Goal: Task Accomplishment & Management: Complete application form

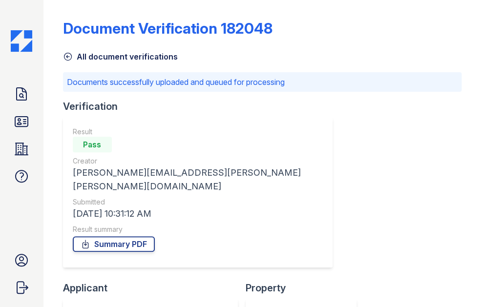
click at [29, 44] on img at bounding box center [21, 40] width 21 height 21
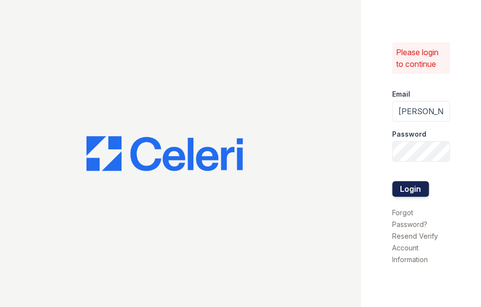
click at [415, 189] on button "Login" at bounding box center [410, 189] width 37 height 16
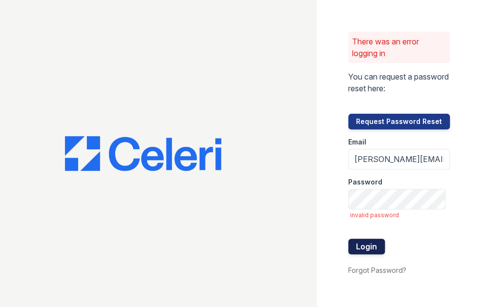
click at [382, 240] on button "Login" at bounding box center [366, 247] width 37 height 16
click at [377, 246] on button "Login" at bounding box center [366, 247] width 37 height 16
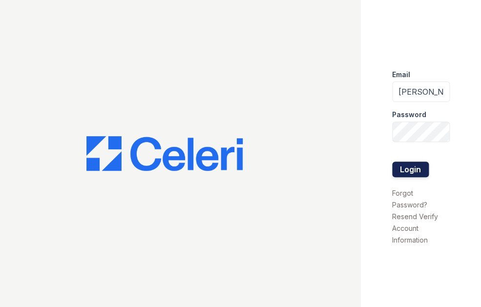
click at [411, 168] on button "Login" at bounding box center [410, 170] width 37 height 16
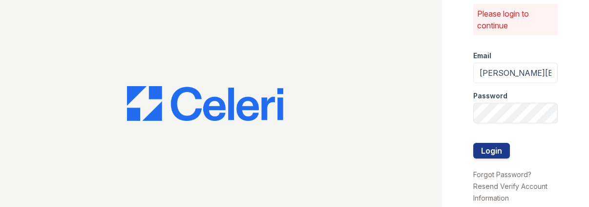
click at [492, 158] on div at bounding box center [515, 163] width 85 height 10
click at [499, 148] on button "Login" at bounding box center [491, 151] width 37 height 16
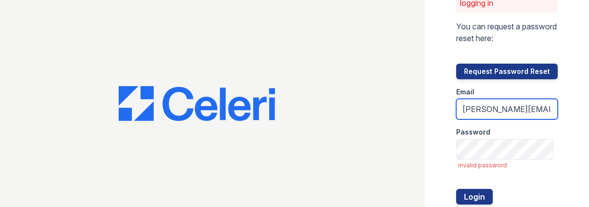
click at [528, 112] on input "samantha.calkins@corcoran.com" at bounding box center [507, 109] width 102 height 21
click at [515, 109] on input "samantha.calkins@corcoran.com" at bounding box center [507, 109] width 102 height 21
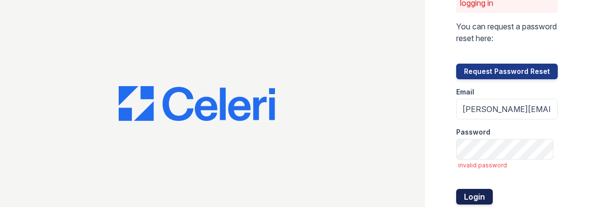
click at [478, 193] on button "Login" at bounding box center [474, 196] width 37 height 16
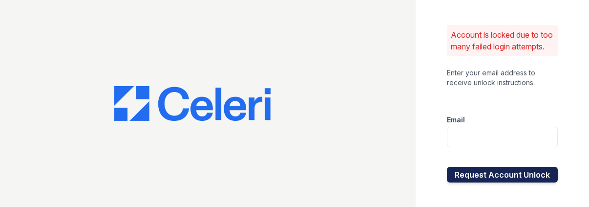
click at [525, 182] on button "Request Account Unlock" at bounding box center [502, 174] width 111 height 16
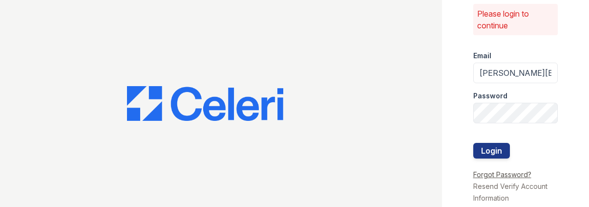
click at [516, 174] on link "Forgot Password?" at bounding box center [502, 174] width 58 height 8
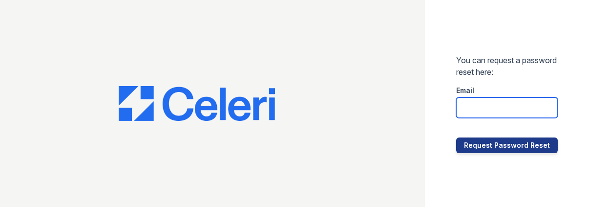
click at [519, 110] on input "email" at bounding box center [507, 107] width 102 height 21
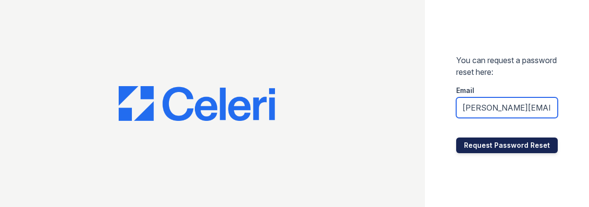
type input "[PERSON_NAME][EMAIL_ADDRESS][PERSON_NAME][PERSON_NAME][DOMAIN_NAME]"
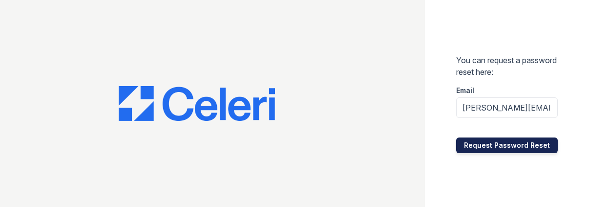
click at [524, 146] on button "Request Password Reset" at bounding box center [507, 145] width 102 height 16
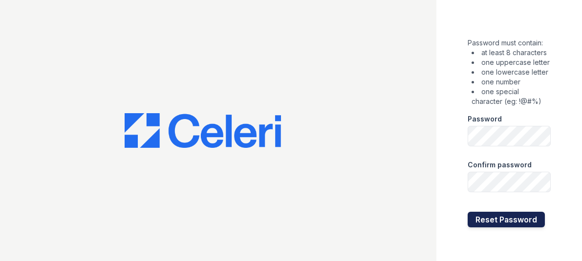
click at [505, 221] on button "Reset Password" at bounding box center [505, 220] width 77 height 16
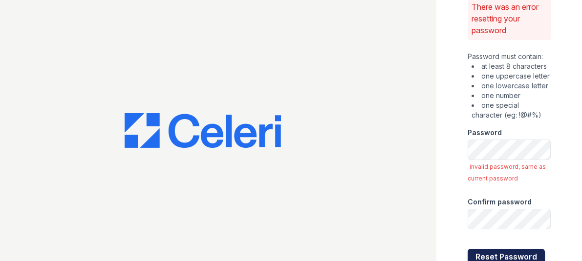
click at [482, 254] on button "Reset Password" at bounding box center [505, 257] width 77 height 16
click at [433, 183] on div at bounding box center [218, 130] width 436 height 261
click at [508, 252] on button "Reset Password" at bounding box center [505, 257] width 77 height 16
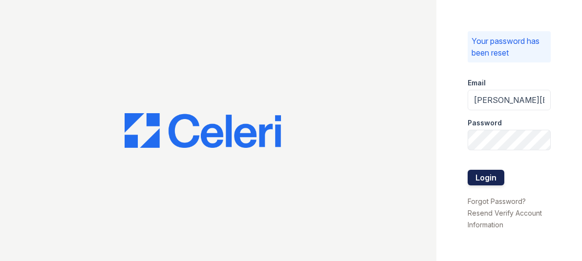
click at [494, 180] on button "Login" at bounding box center [485, 178] width 37 height 16
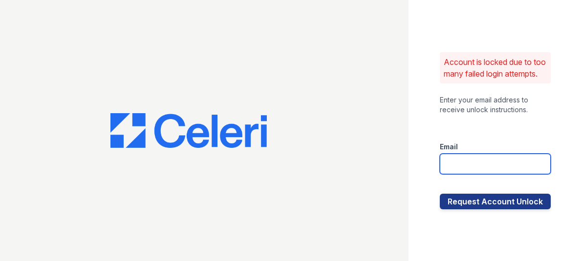
click at [497, 174] on input "email" at bounding box center [494, 164] width 111 height 21
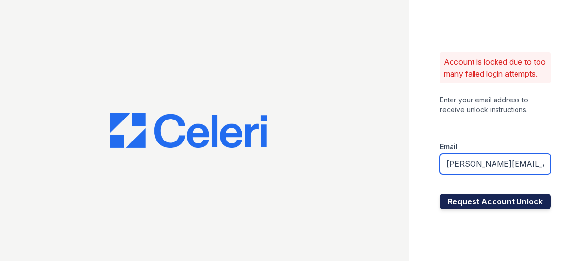
type input "samantha.calkins@corcoran.com"
click at [498, 209] on button "Request Account Unlock" at bounding box center [494, 202] width 111 height 16
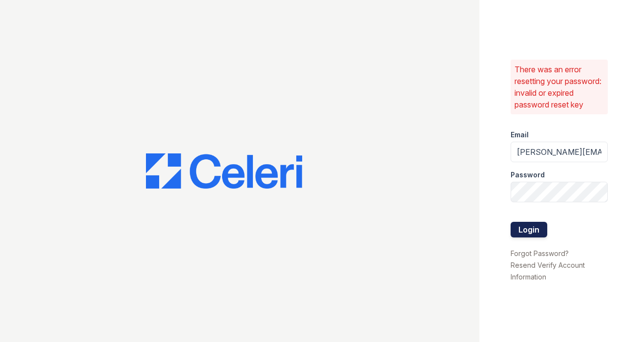
click at [525, 235] on button "Login" at bounding box center [529, 230] width 37 height 16
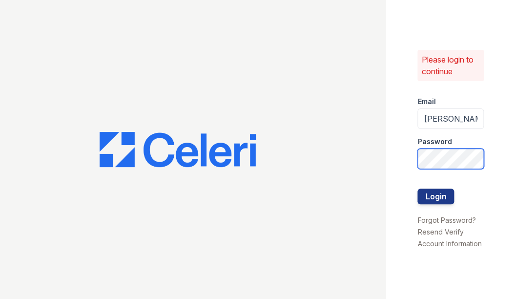
click at [386, 155] on div "Please login to continue Email samantha.calkins@corcoran.com Password Login For…" at bounding box center [450, 149] width 129 height 299
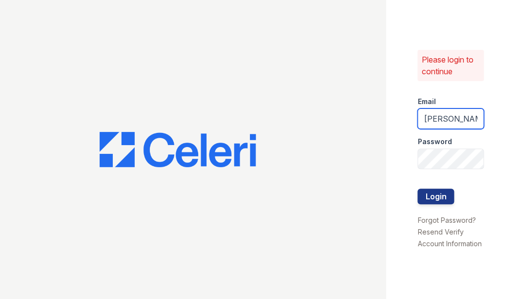
click at [443, 122] on input "samantha.calkins@corcoran.com" at bounding box center [450, 118] width 66 height 21
click at [442, 195] on button "Login" at bounding box center [435, 196] width 37 height 16
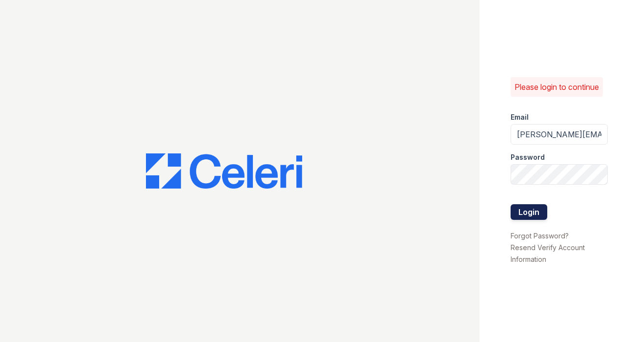
click at [527, 212] on button "Login" at bounding box center [529, 212] width 37 height 16
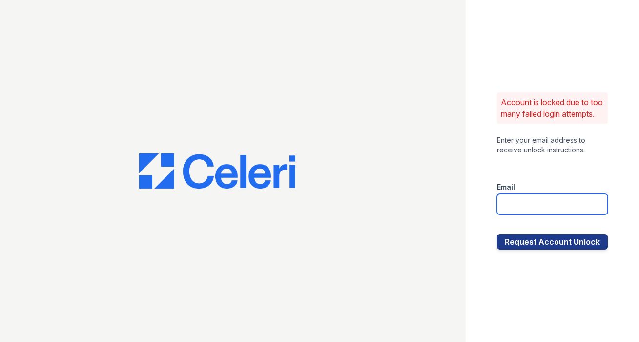
click at [520, 206] on input "email" at bounding box center [552, 204] width 111 height 21
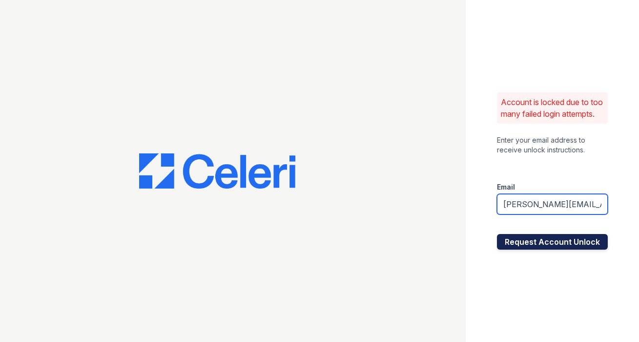
type input "[PERSON_NAME][EMAIL_ADDRESS][PERSON_NAME][PERSON_NAME][DOMAIN_NAME]"
click at [542, 247] on button "Request Account Unlock" at bounding box center [552, 242] width 111 height 16
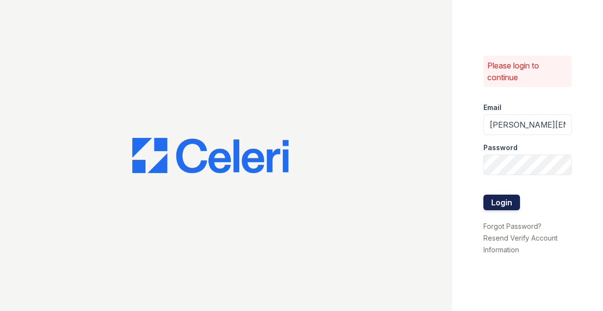
click at [506, 205] on button "Login" at bounding box center [501, 202] width 37 height 16
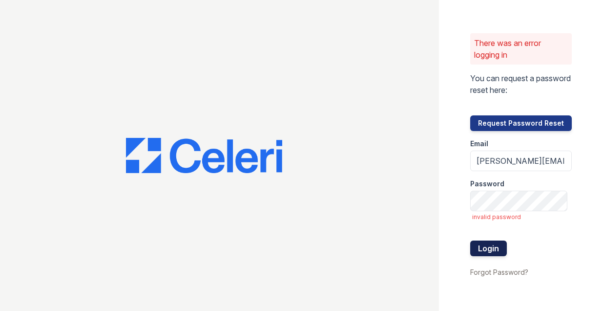
click at [485, 249] on button "Login" at bounding box center [488, 248] width 37 height 16
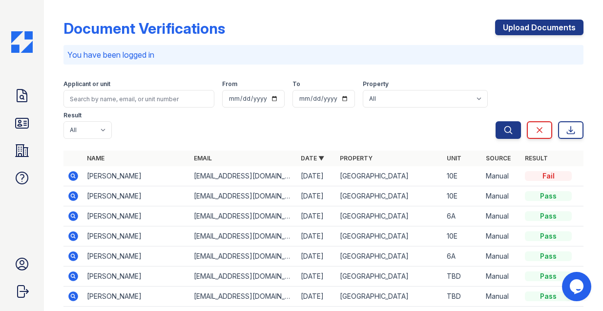
click at [395, 11] on div "Document Verifications Upload Documents You have been logged in Filter Applican…" at bounding box center [323, 216] width 520 height 424
click at [524, 25] on link "Upload Documents" at bounding box center [539, 28] width 88 height 16
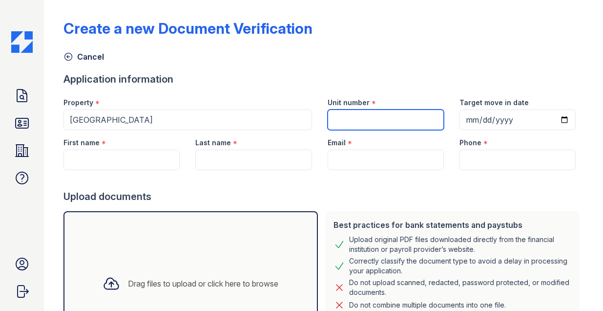
click at [363, 122] on input "Unit number" at bounding box center [386, 119] width 116 height 21
type input "10K"
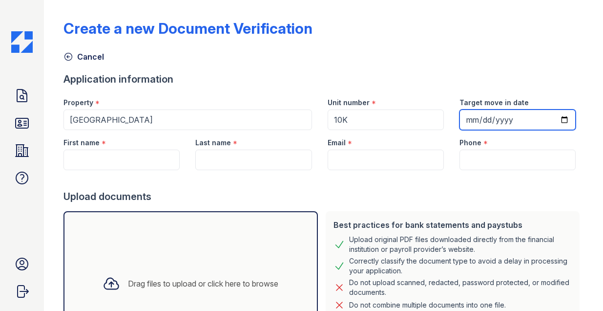
click at [473, 123] on input "Target move in date" at bounding box center [517, 119] width 116 height 21
type input "[DATE]"
click at [525, 118] on input "[DATE]" at bounding box center [517, 119] width 116 height 21
click at [523, 118] on input "[DATE]" at bounding box center [517, 119] width 116 height 21
click at [514, 119] on input "[DATE]" at bounding box center [517, 119] width 116 height 21
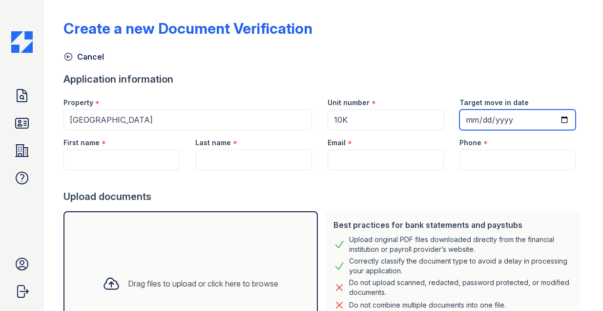
type input "[DATE]"
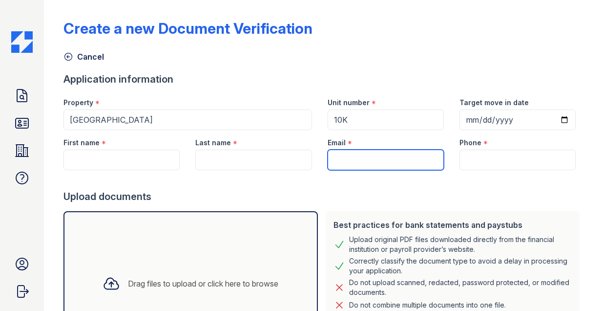
click at [353, 168] on input "Email" at bounding box center [386, 159] width 116 height 21
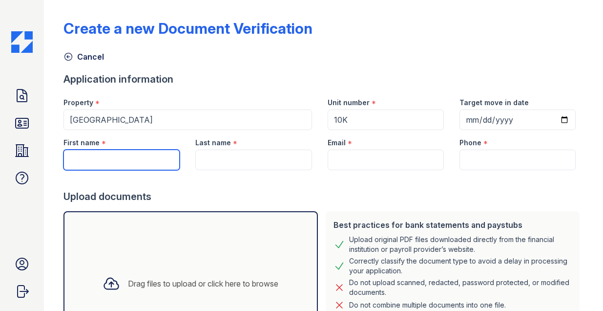
click at [154, 160] on input "First name" at bounding box center [121, 159] width 116 height 21
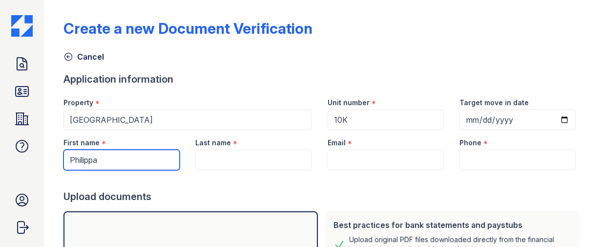
type input "Philippa"
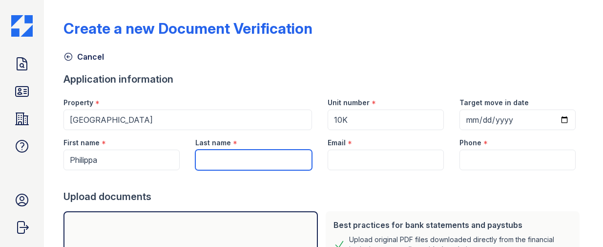
click at [222, 159] on input "Last name" at bounding box center [253, 159] width 116 height 21
type input "[PERSON_NAME]"
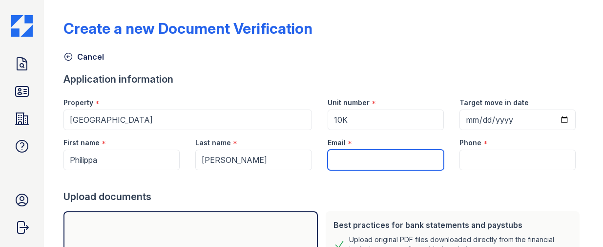
click at [372, 167] on input "Email" at bounding box center [386, 159] width 116 height 21
paste input "[EMAIL_ADDRESS][PERSON_NAME][DOMAIN_NAME]"
type input "[EMAIL_ADDRESS][PERSON_NAME][DOMAIN_NAME]"
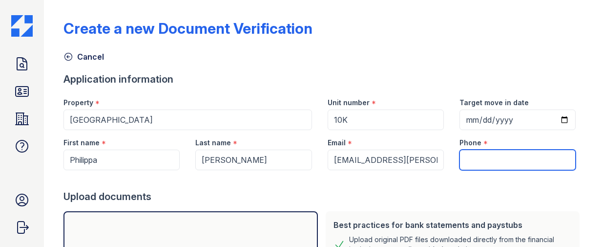
click at [477, 154] on input "Phone" at bounding box center [517, 159] width 116 height 21
type input "[PHONE_NUMBER]"
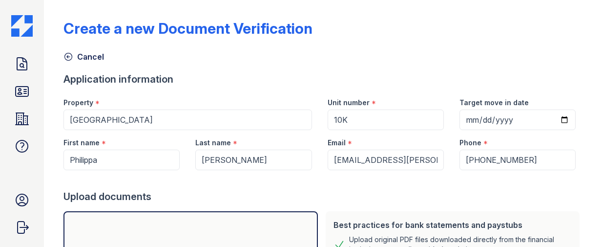
click at [479, 205] on form "Application information Property * [GEOGRAPHIC_DATA] Unit number * 10K Target m…" at bounding box center [323, 228] width 520 height 312
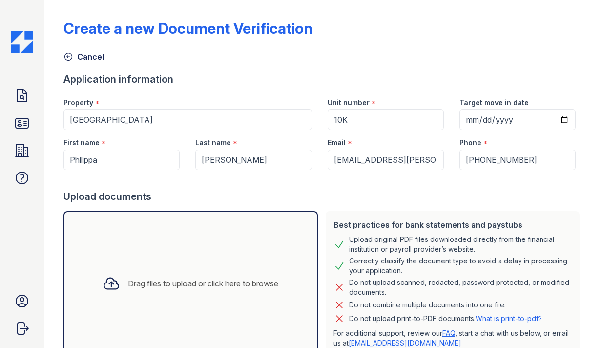
click at [382, 196] on div "Upload documents" at bounding box center [323, 196] width 520 height 14
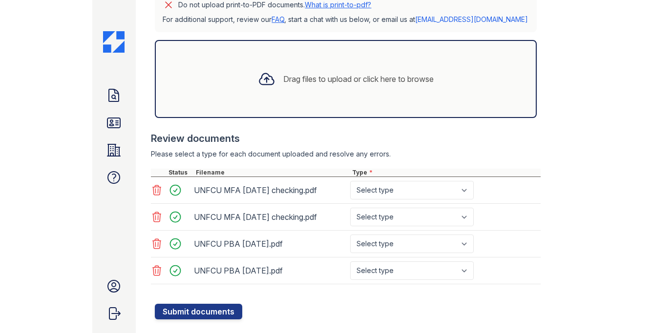
scroll to position [294, 0]
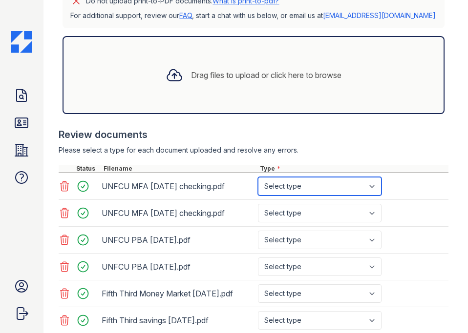
select select "bank_statement"
click option "Bank Statement" at bounding box center [0, 0] width 0 height 0
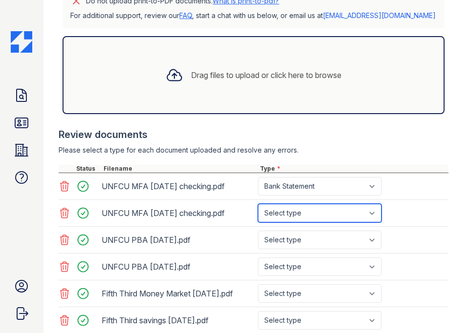
select select "bank_statement"
click option "Bank Statement" at bounding box center [0, 0] width 0 height 0
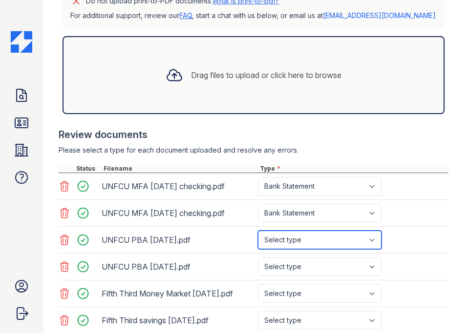
select select "bank_statement"
click option "Bank Statement" at bounding box center [0, 0] width 0 height 0
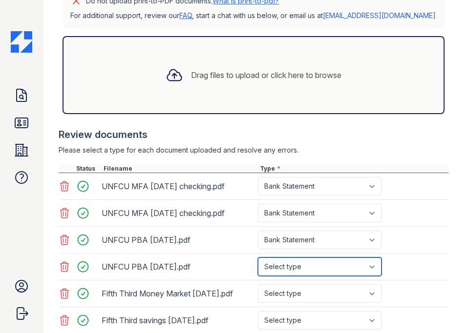
click at [258, 258] on select "Select type Paystub Bank Statement Offer Letter Tax Documents Benefit Award Let…" at bounding box center [320, 267] width 124 height 19
select select "bank_statement"
click option "Bank Statement" at bounding box center [0, 0] width 0 height 0
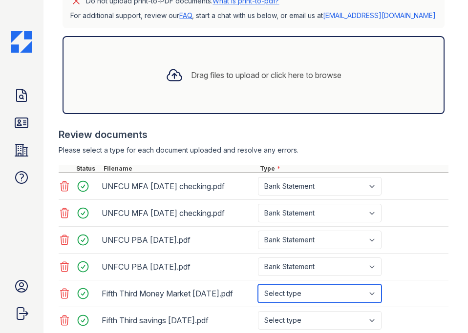
click at [258, 285] on select "Select type Paystub Bank Statement Offer Letter Tax Documents Benefit Award Let…" at bounding box center [320, 294] width 124 height 19
select select "investment_account_statement"
click option "Investment Account Statement" at bounding box center [0, 0] width 0 height 0
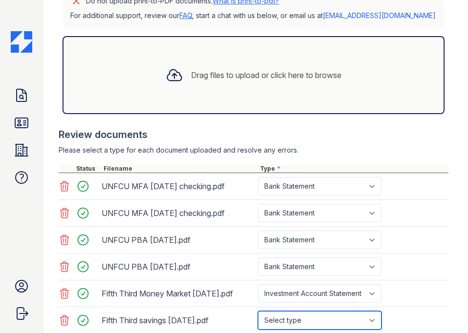
click at [258, 310] on select "Select type Paystub Bank Statement Offer Letter Tax Documents Benefit Award Let…" at bounding box center [320, 321] width 124 height 19
select select "bank_statement"
click option "Bank Statement" at bounding box center [0, 0] width 0 height 0
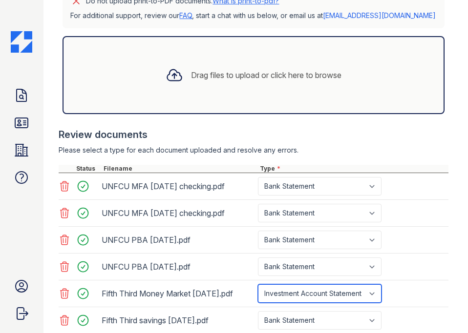
select select "bank_statement"
click option "Bank Statement" at bounding box center [0, 0] width 0 height 0
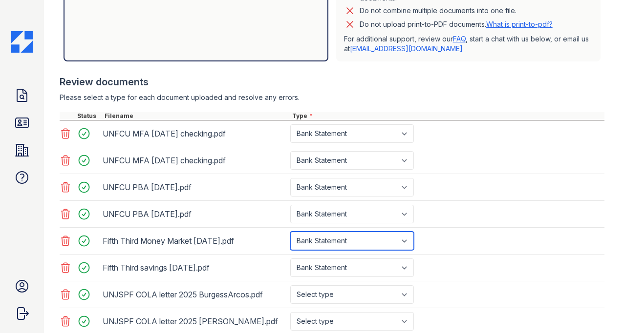
click option "Bank Statement" at bounding box center [0, 0] width 0 height 0
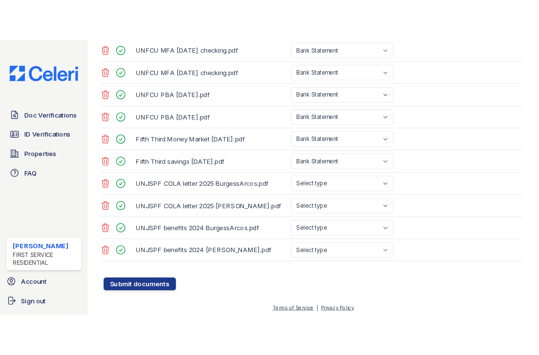
scroll to position [418, 0]
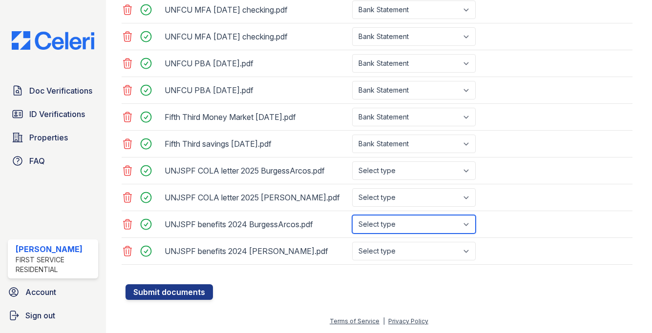
select select "benefit_award_letter"
click option "Benefit Award Letter" at bounding box center [0, 0] width 0 height 0
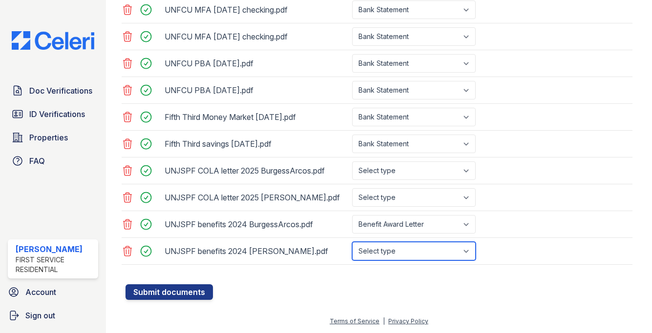
click at [352, 242] on select "Select type Paystub Bank Statement Offer Letter Tax Documents Benefit Award Let…" at bounding box center [414, 251] width 124 height 19
select select "benefit_award_letter"
click option "Benefit Award Letter" at bounding box center [0, 0] width 0 height 0
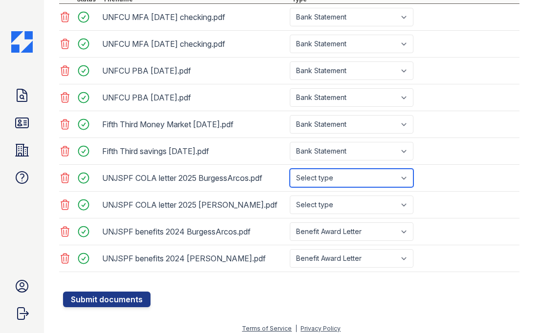
select select "other"
click option "Other" at bounding box center [0, 0] width 0 height 0
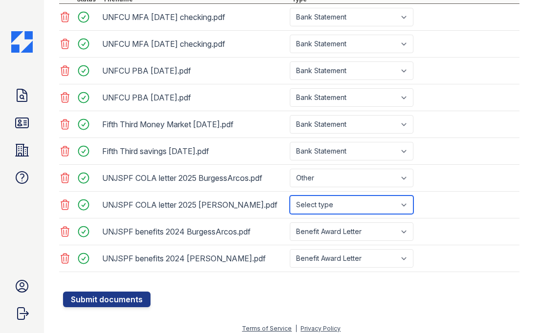
select select "other"
click option "Other" at bounding box center [0, 0] width 0 height 0
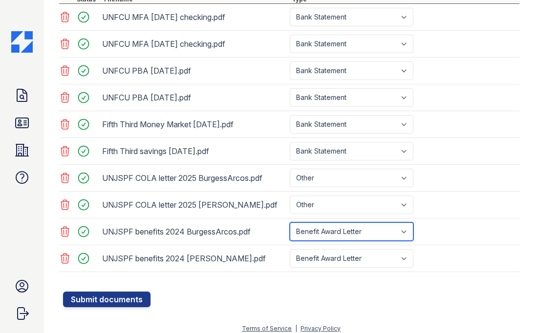
select select "other"
click option "Other" at bounding box center [0, 0] width 0 height 0
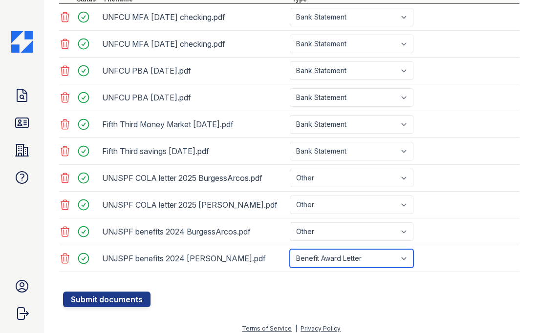
select select "other"
click option "Other" at bounding box center [0, 0] width 0 height 0
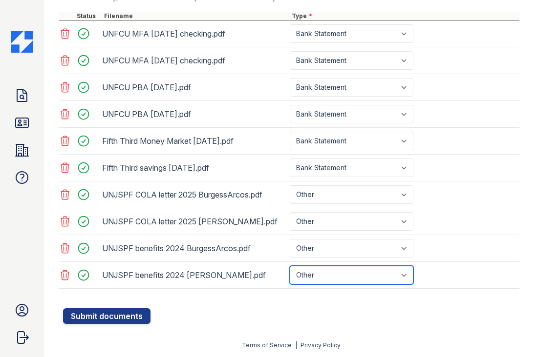
scroll to position [402, 0]
click at [104, 310] on button "Submit documents" at bounding box center [106, 317] width 87 height 16
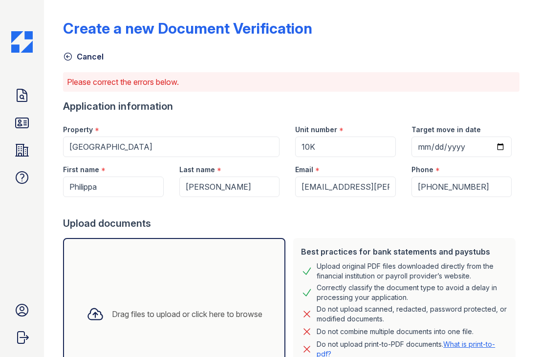
click at [515, 250] on div "Best practices for bank statements and paystubs Upload original PDF files downl…" at bounding box center [404, 314] width 222 height 152
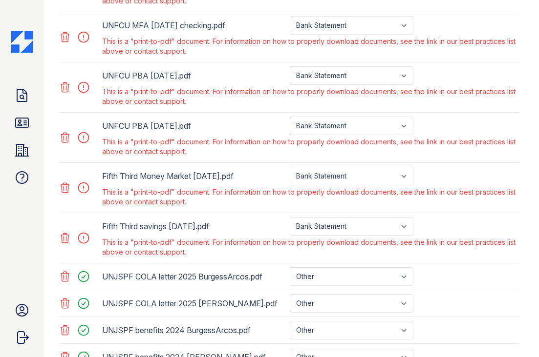
scroll to position [486, 0]
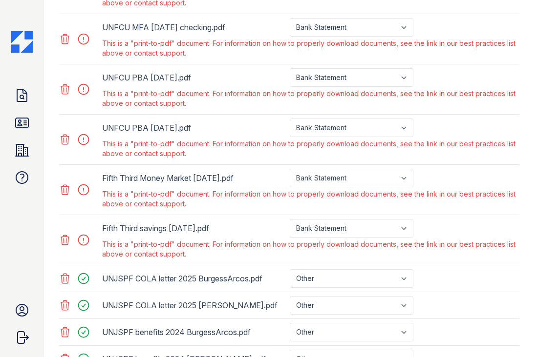
click at [65, 276] on icon at bounding box center [65, 279] width 12 height 12
click at [65, 277] on icon at bounding box center [65, 279] width 12 height 12
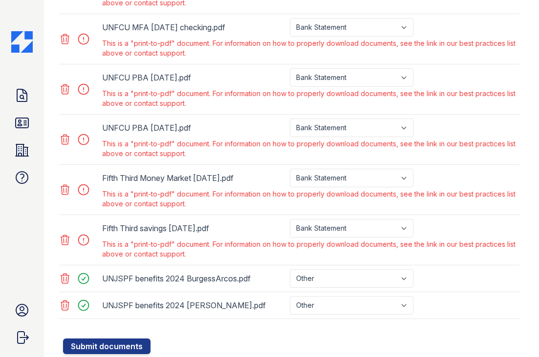
click at [65, 277] on icon at bounding box center [65, 279] width 12 height 12
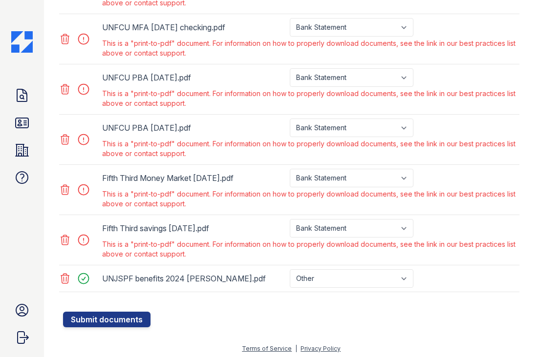
click at [65, 277] on icon at bounding box center [65, 279] width 12 height 12
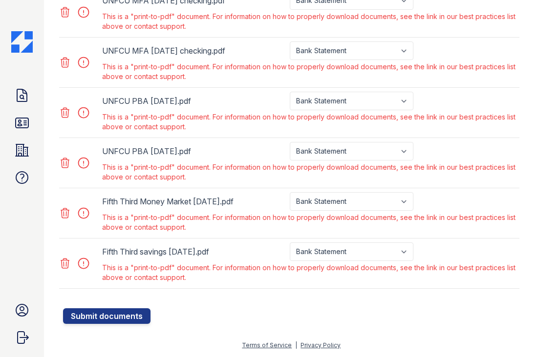
click at [67, 263] on icon at bounding box center [65, 264] width 12 height 12
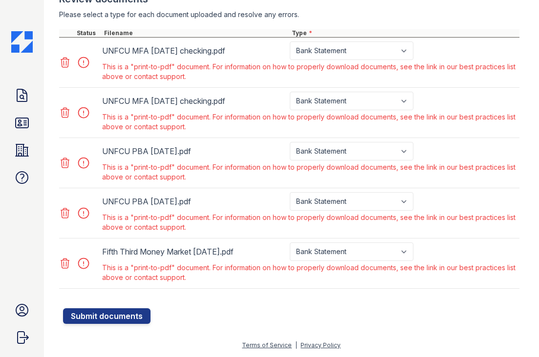
scroll to position [413, 0]
click at [65, 216] on icon at bounding box center [65, 214] width 12 height 12
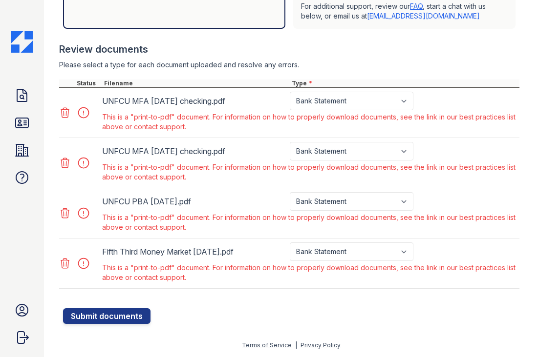
scroll to position [362, 0]
click at [66, 167] on icon at bounding box center [65, 163] width 12 height 12
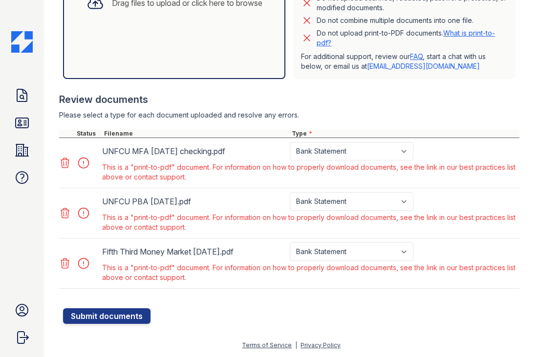
click at [64, 162] on icon at bounding box center [65, 163] width 8 height 10
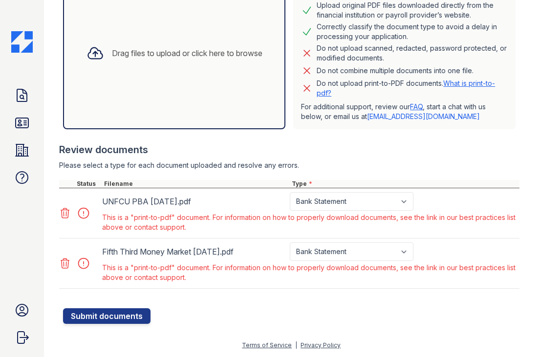
click at [62, 212] on icon at bounding box center [65, 213] width 8 height 10
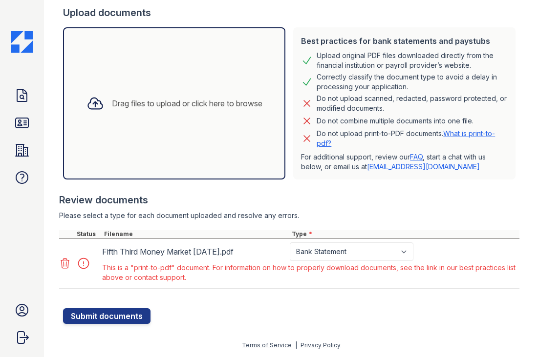
click at [65, 262] on icon at bounding box center [65, 264] width 12 height 12
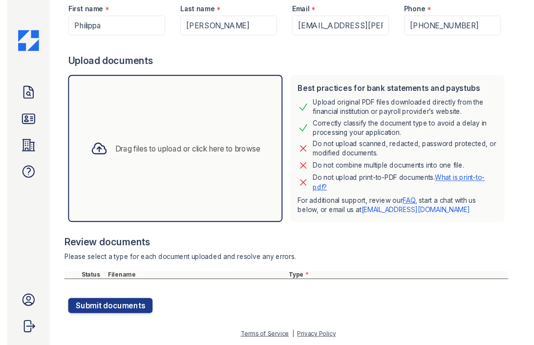
scroll to position [161, 0]
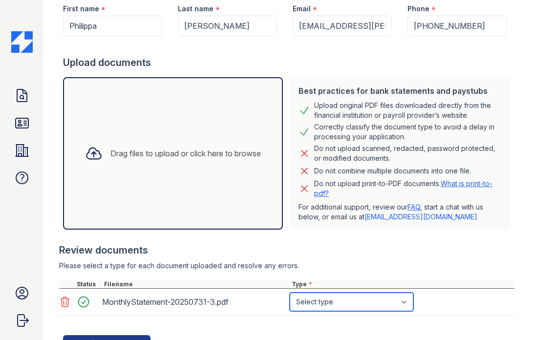
click at [290, 292] on select "Select type Paystub Bank Statement Offer Letter Tax Documents Benefit Award Let…" at bounding box center [352, 301] width 124 height 19
select select "bank_statement"
click option "Bank Statement" at bounding box center [0, 0] width 0 height 0
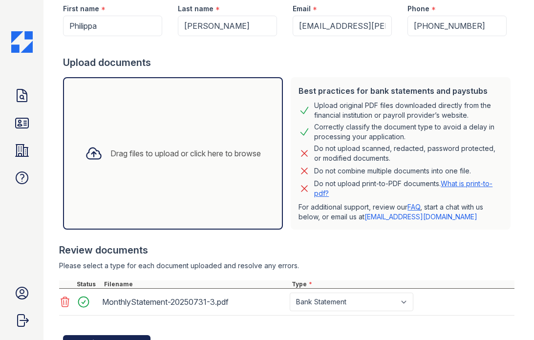
click at [136, 310] on button "Submit documents" at bounding box center [106, 343] width 87 height 16
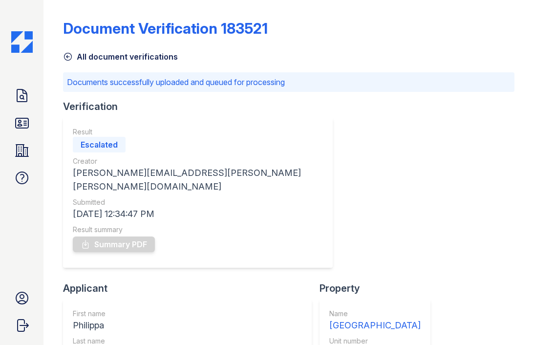
drag, startPoint x: 484, startPoint y: 257, endPoint x: 496, endPoint y: 247, distance: 15.3
click at [484, 257] on div "Document Verification 183521 All document verifications Documents successfully …" at bounding box center [288, 268] width 451 height 528
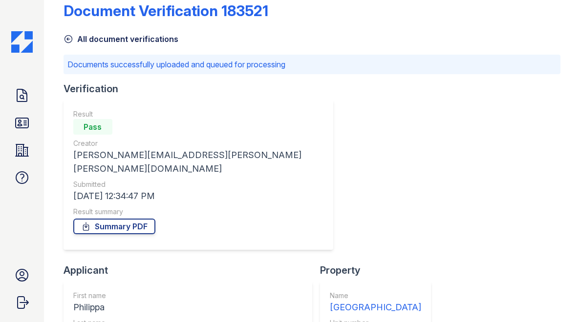
scroll to position [12, 0]
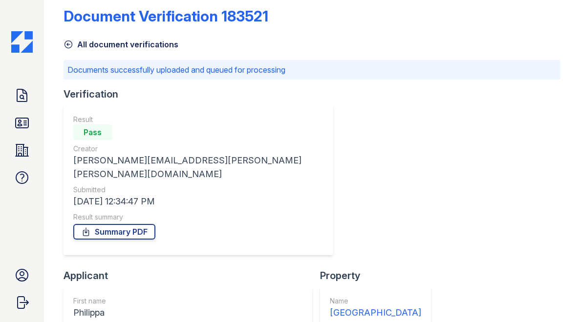
click at [70, 45] on icon at bounding box center [68, 45] width 10 height 10
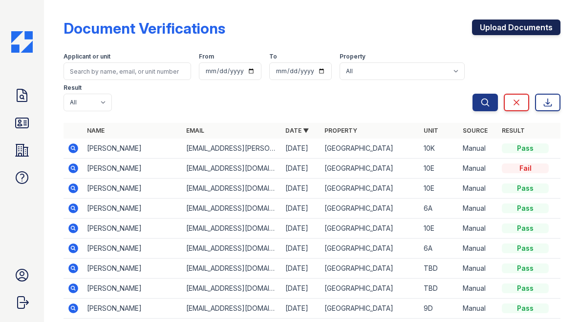
click at [516, 28] on link "Upload Documents" at bounding box center [516, 28] width 88 height 16
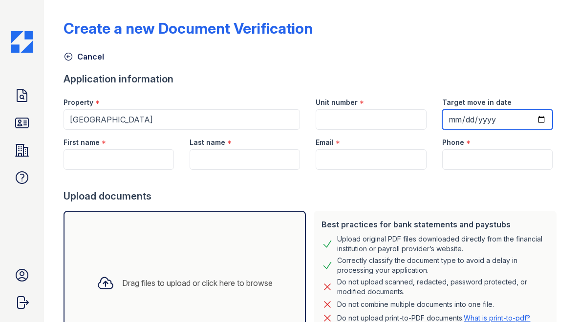
click at [458, 117] on input "Target move in date" at bounding box center [497, 119] width 110 height 21
type input "[DATE]"
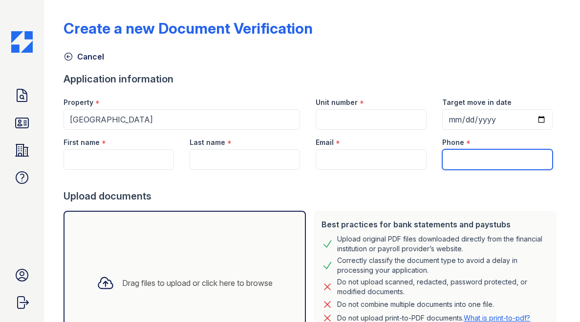
click at [476, 162] on input "Phone" at bounding box center [497, 159] width 110 height 21
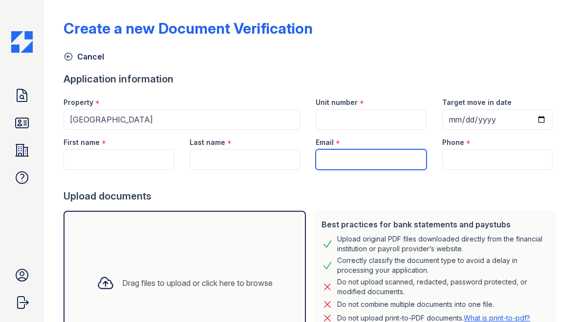
click at [402, 163] on input "Email" at bounding box center [370, 159] width 110 height 21
type input "[EMAIL_ADDRESS][PERSON_NAME][DOMAIN_NAME]"
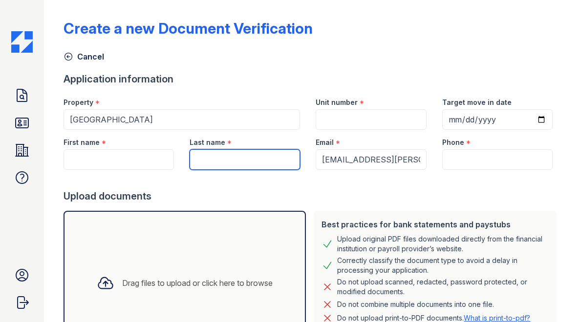
click at [283, 156] on input "Last name" at bounding box center [244, 159] width 110 height 21
type input "[PERSON_NAME]"
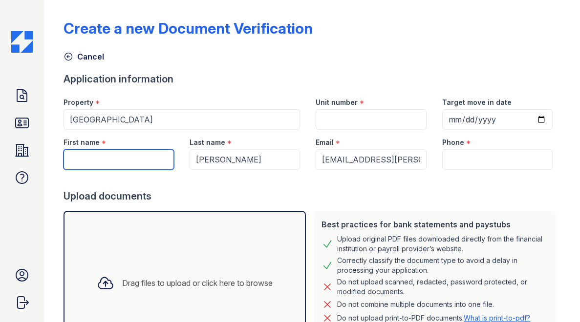
click at [164, 156] on input "First name" at bounding box center [118, 159] width 110 height 21
type input "Philippa"
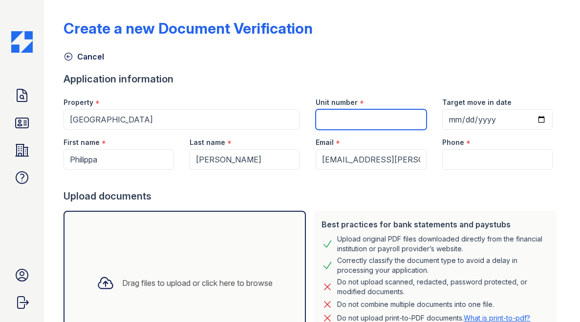
click at [355, 123] on input "Unit number" at bounding box center [370, 119] width 110 height 21
type input "10K"
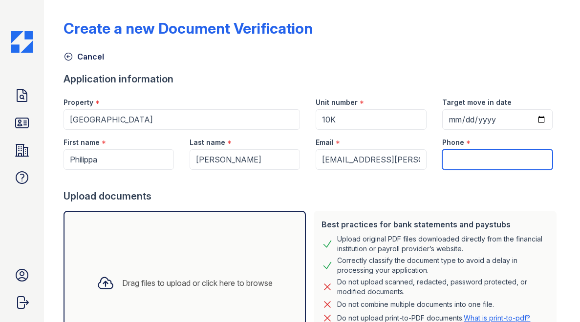
click at [464, 162] on input "Phone" at bounding box center [497, 159] width 110 height 21
type input "2"
type input "[PHONE_NUMBER]"
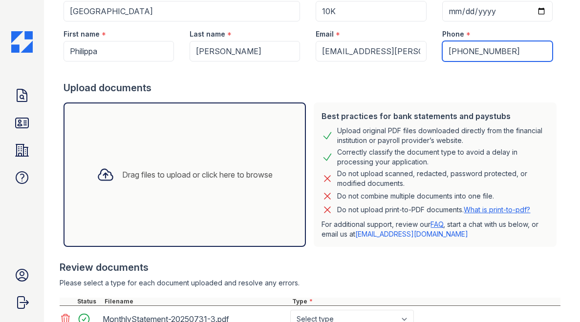
scroll to position [128, 0]
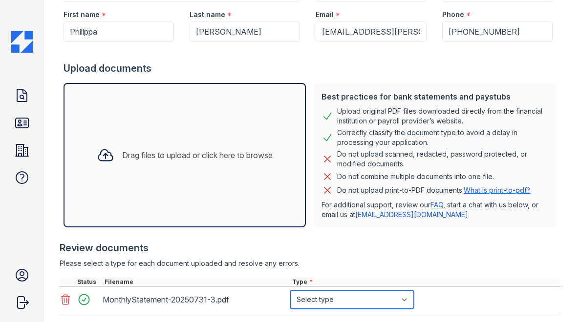
click at [290, 291] on select "Select type Paystub Bank Statement Offer Letter Tax Documents Benefit Award Let…" at bounding box center [352, 300] width 124 height 19
select select "bank_statement"
click option "Bank Statement" at bounding box center [0, 0] width 0 height 0
